Goal: Task Accomplishment & Management: Use online tool/utility

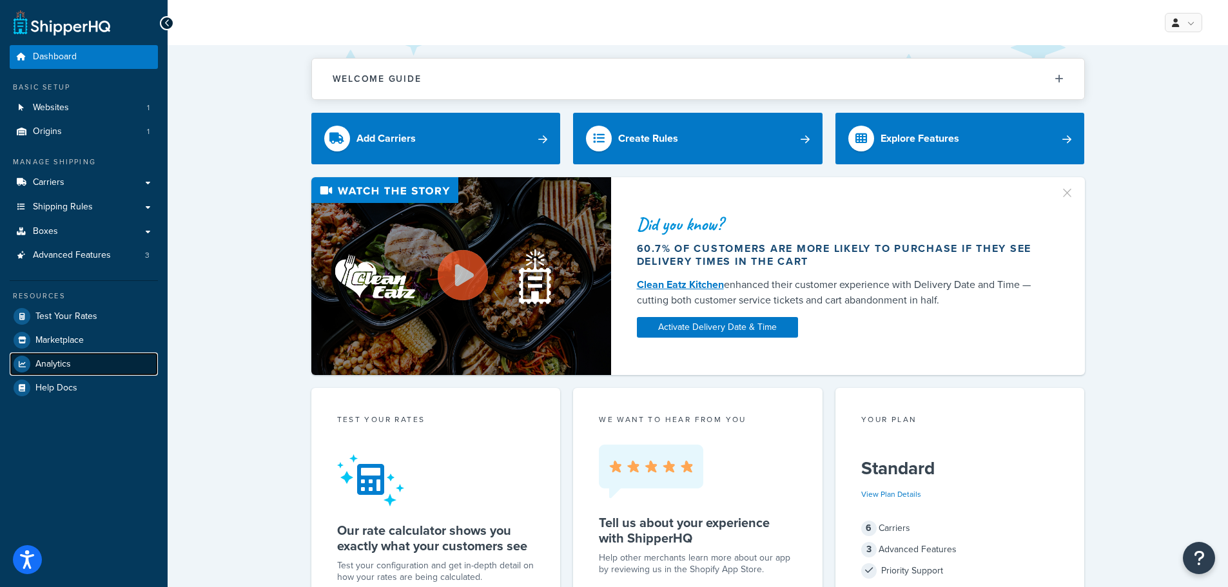
click at [51, 362] on span "Analytics" at bounding box center [52, 364] width 35 height 11
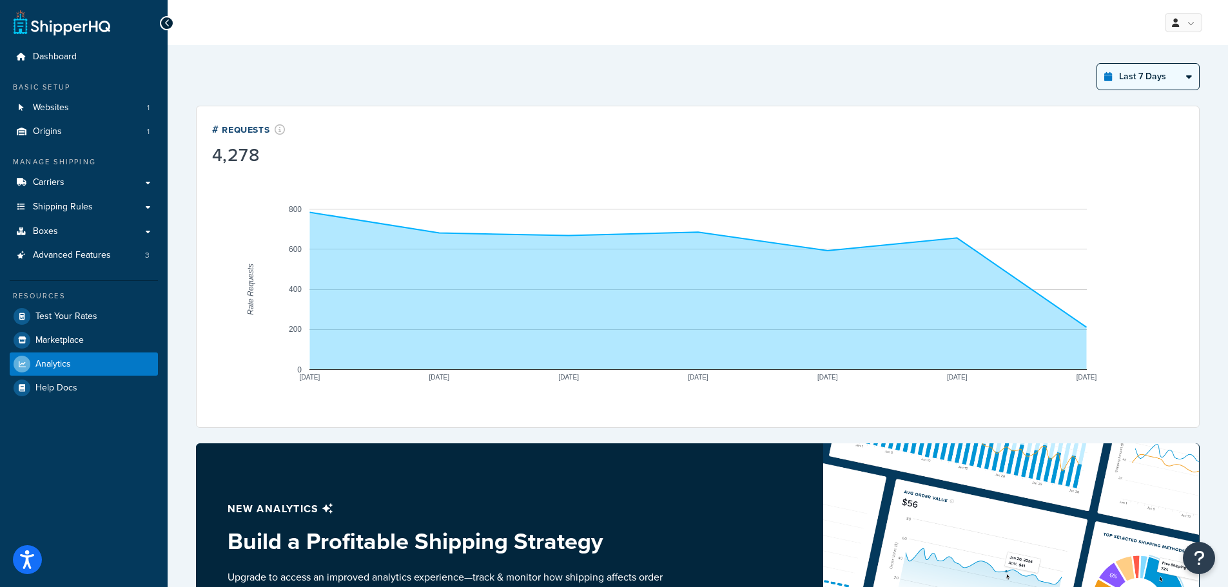
click at [1143, 70] on select "Last 24 Hours Last 7 Days Last 30 Days Last 3 Months Last 6 Months Last 12 Mont…" at bounding box center [1148, 77] width 102 height 26
select select "last_year"
click at [1097, 64] on select "Last 24 Hours Last 7 Days Last 30 Days Last 3 Months Last 6 Months Last 12 Mont…" at bounding box center [1148, 77] width 102 height 26
